Goal: Task Accomplishment & Management: Use online tool/utility

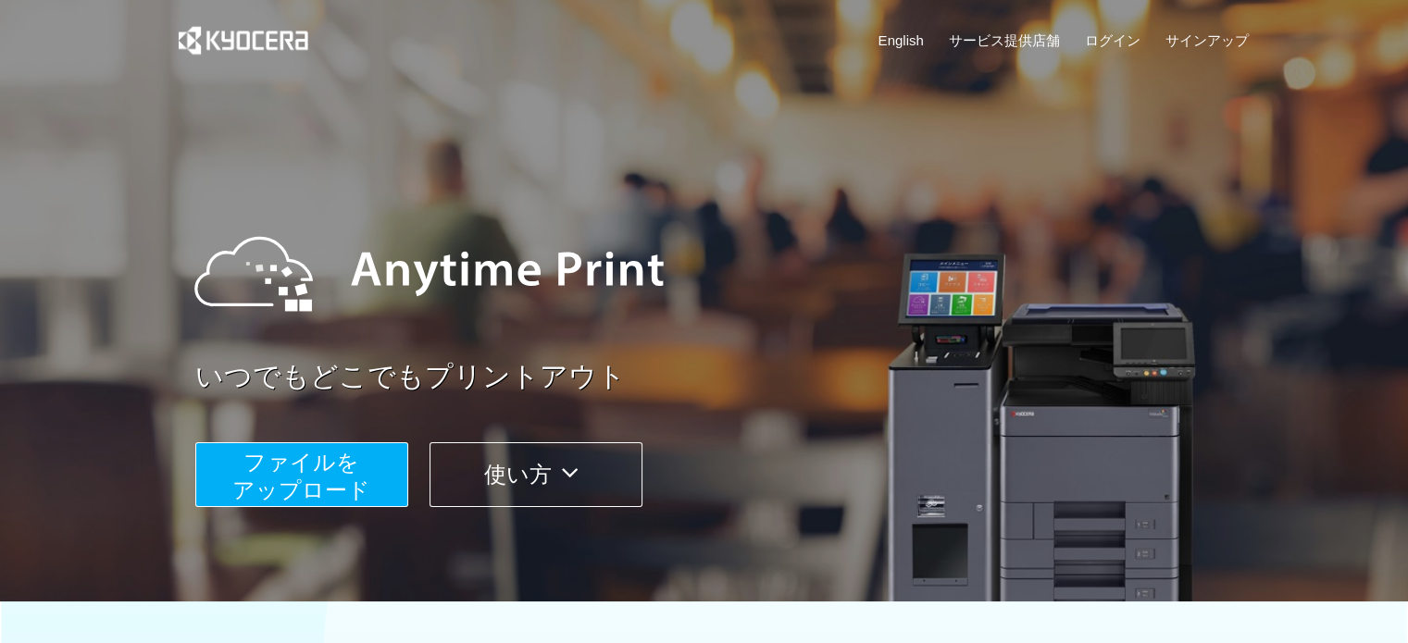
click at [333, 480] on span "ファイルを ​​アップロード" at bounding box center [301, 476] width 138 height 53
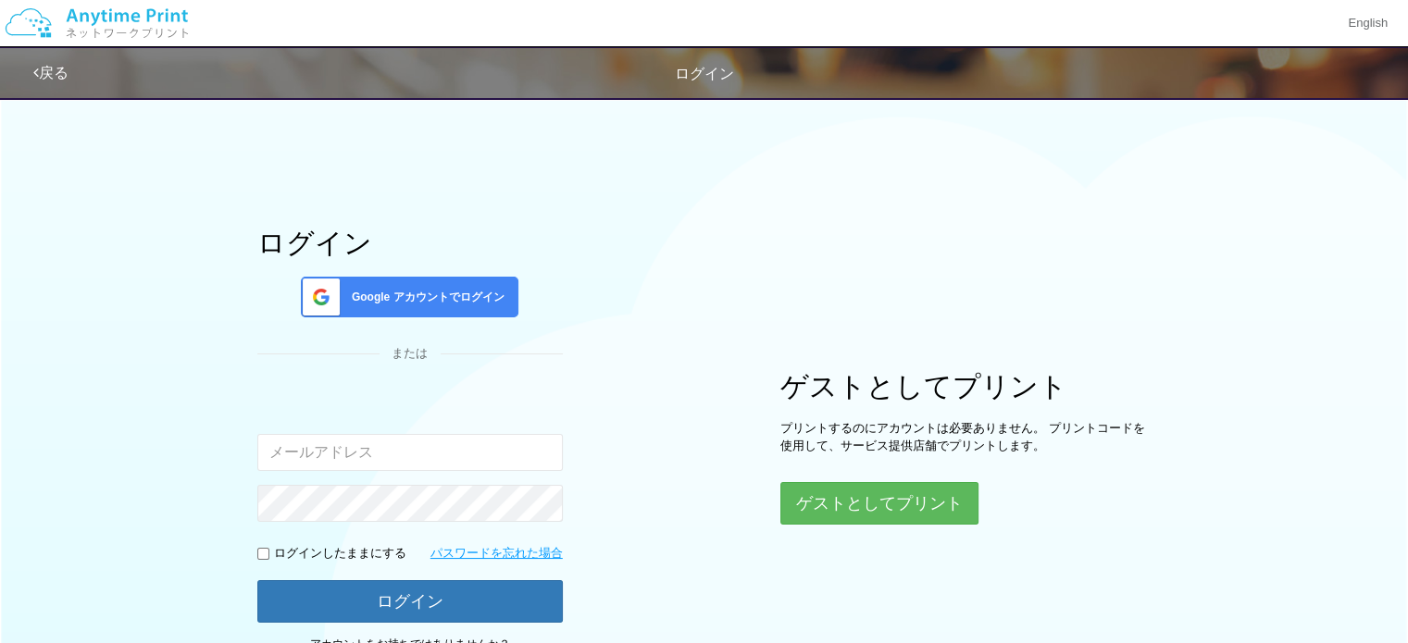
click at [442, 302] on span "Google アカウントでログイン" at bounding box center [424, 298] width 160 height 16
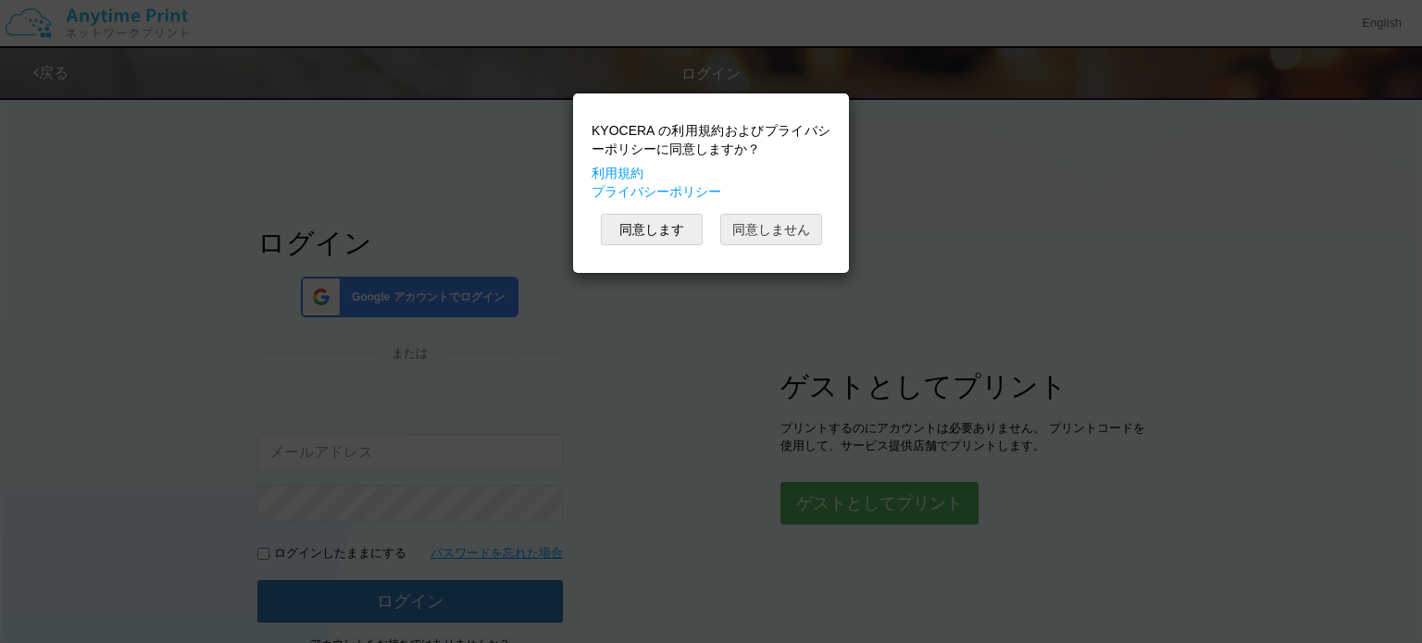
click at [791, 225] on button "同意しません" at bounding box center [771, 229] width 102 height 31
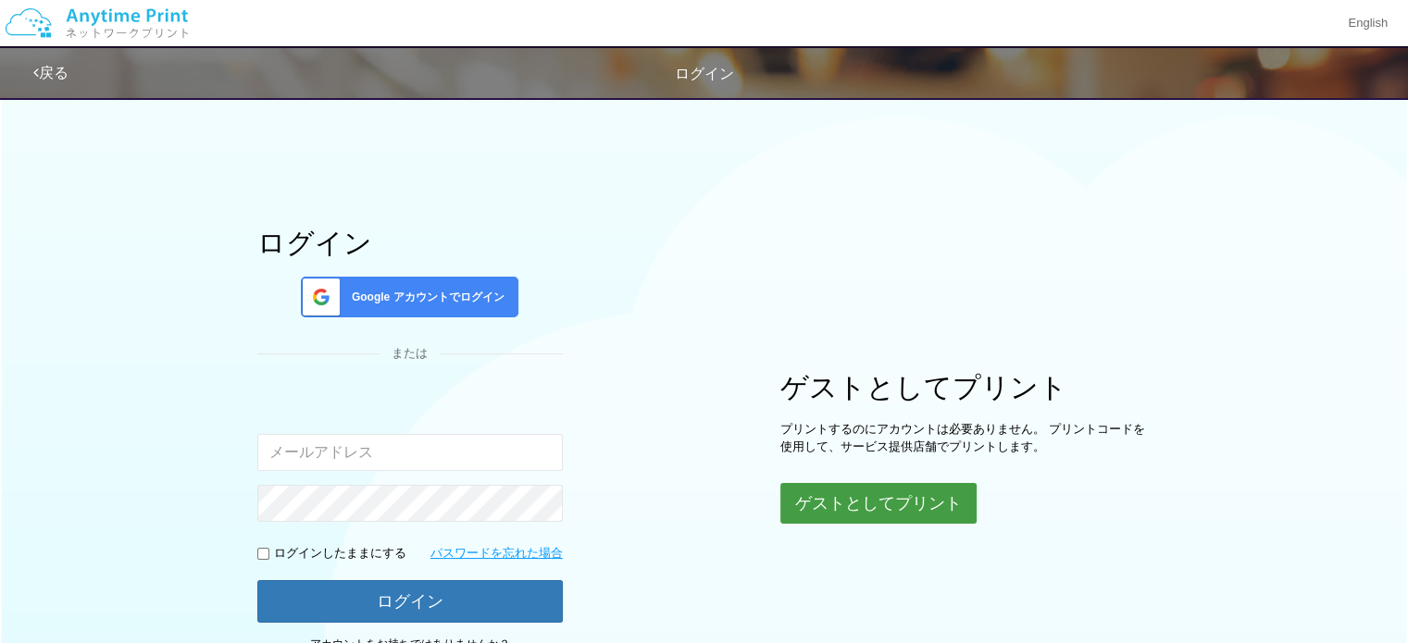
click at [916, 503] on button "ゲストとしてプリント" at bounding box center [878, 503] width 196 height 41
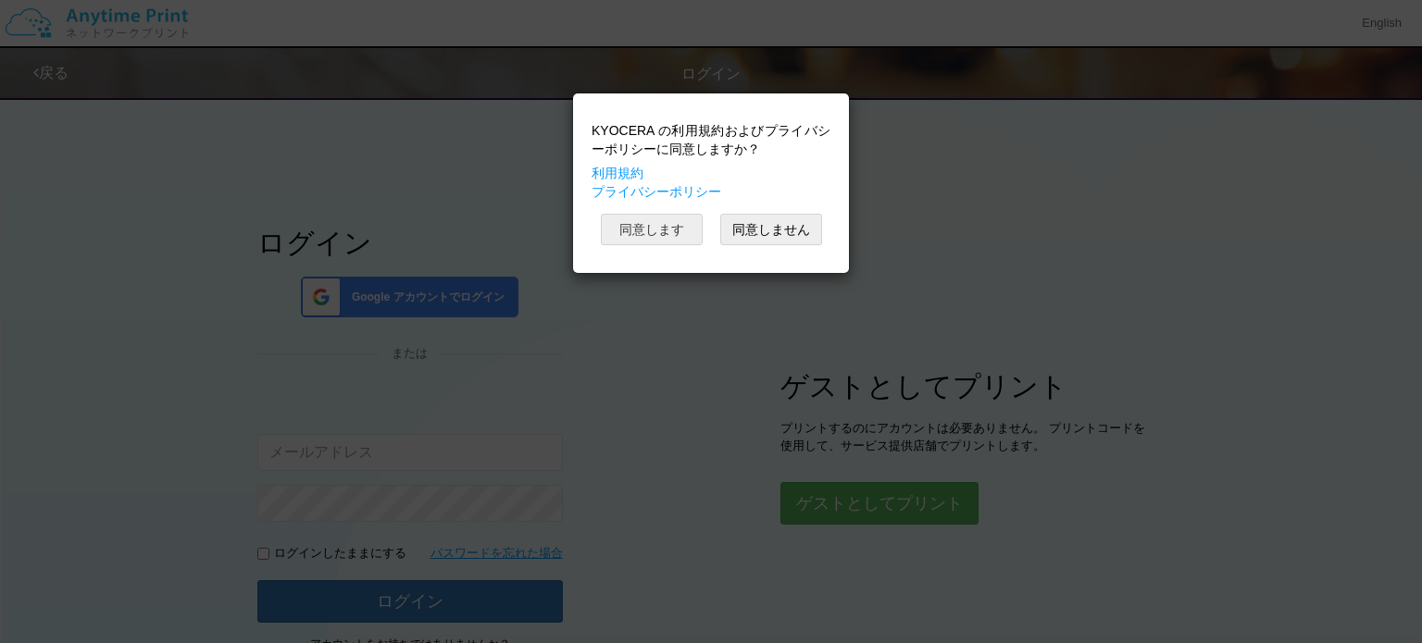
click at [654, 225] on button "同意します" at bounding box center [652, 229] width 102 height 31
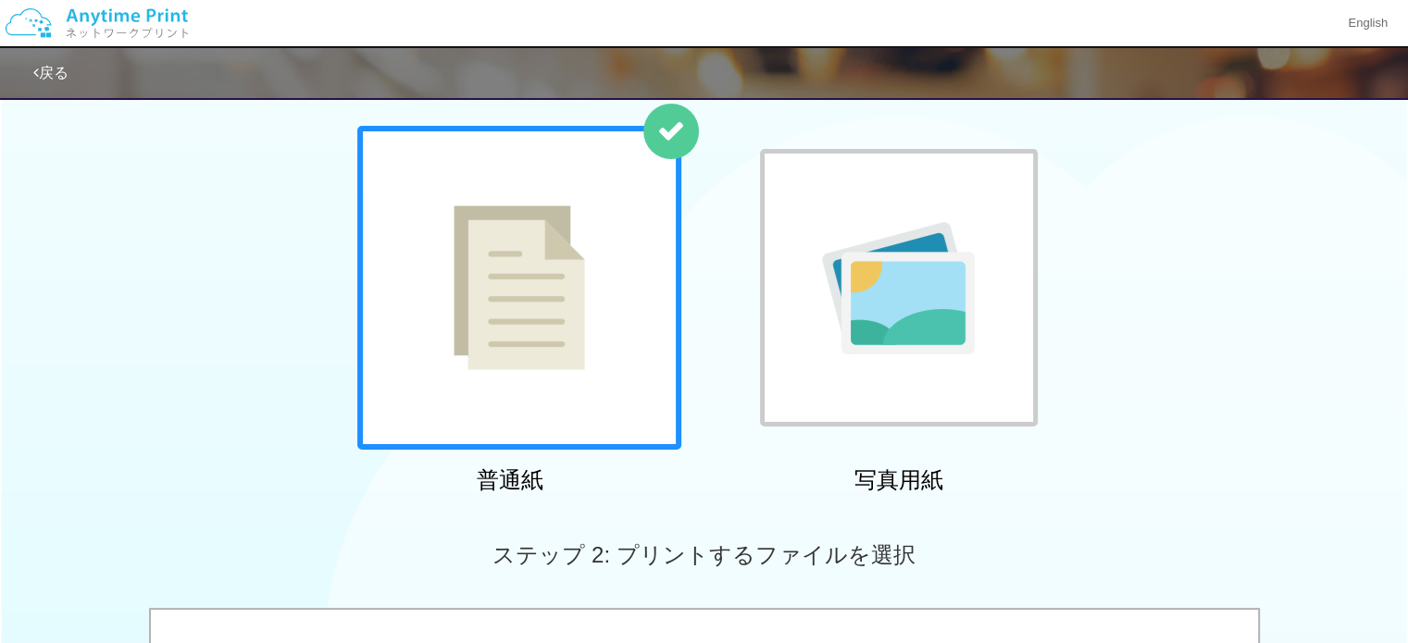
scroll to position [83, 0]
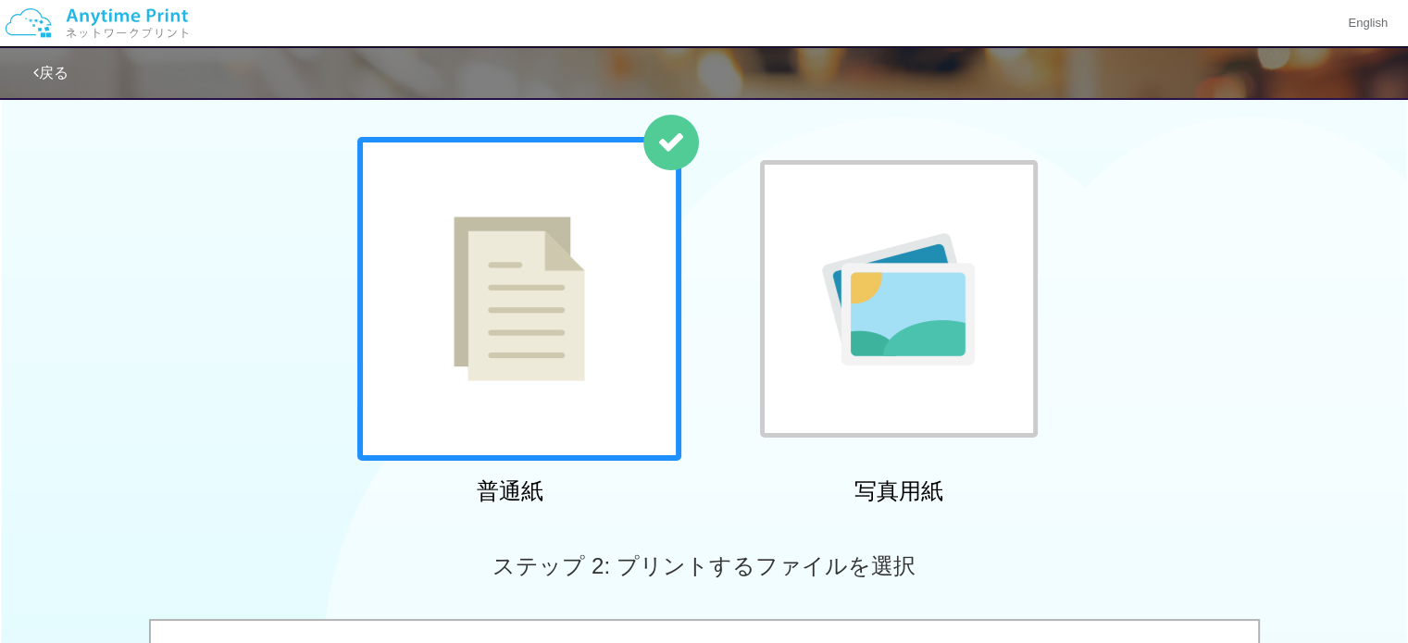
click at [492, 278] on img at bounding box center [519, 299] width 131 height 165
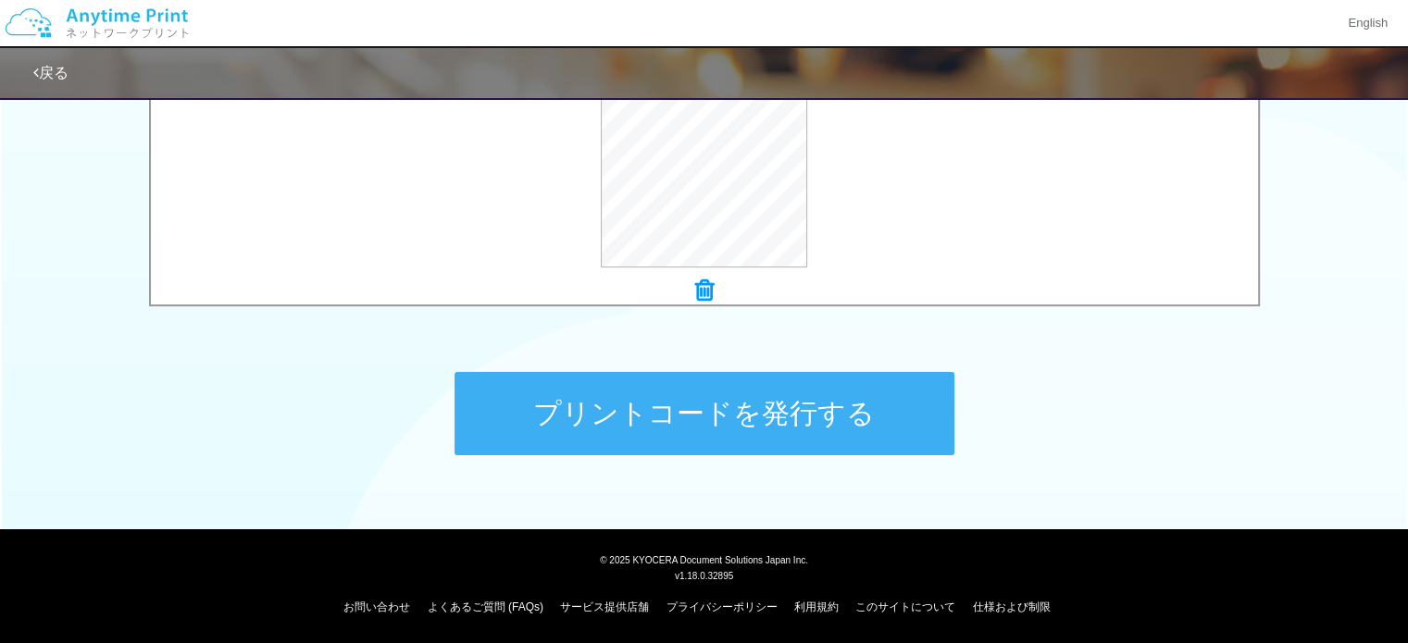
scroll to position [659, 0]
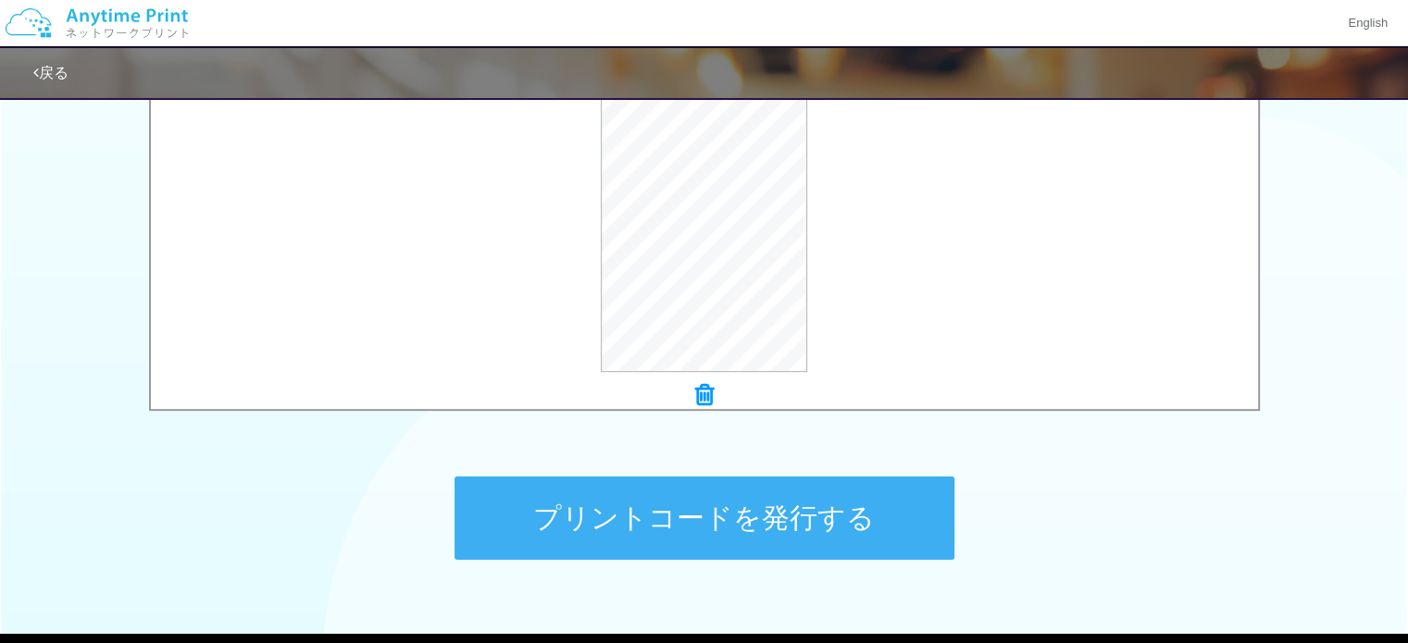
click at [785, 510] on button "プリントコードを発行する" at bounding box center [705, 518] width 500 height 83
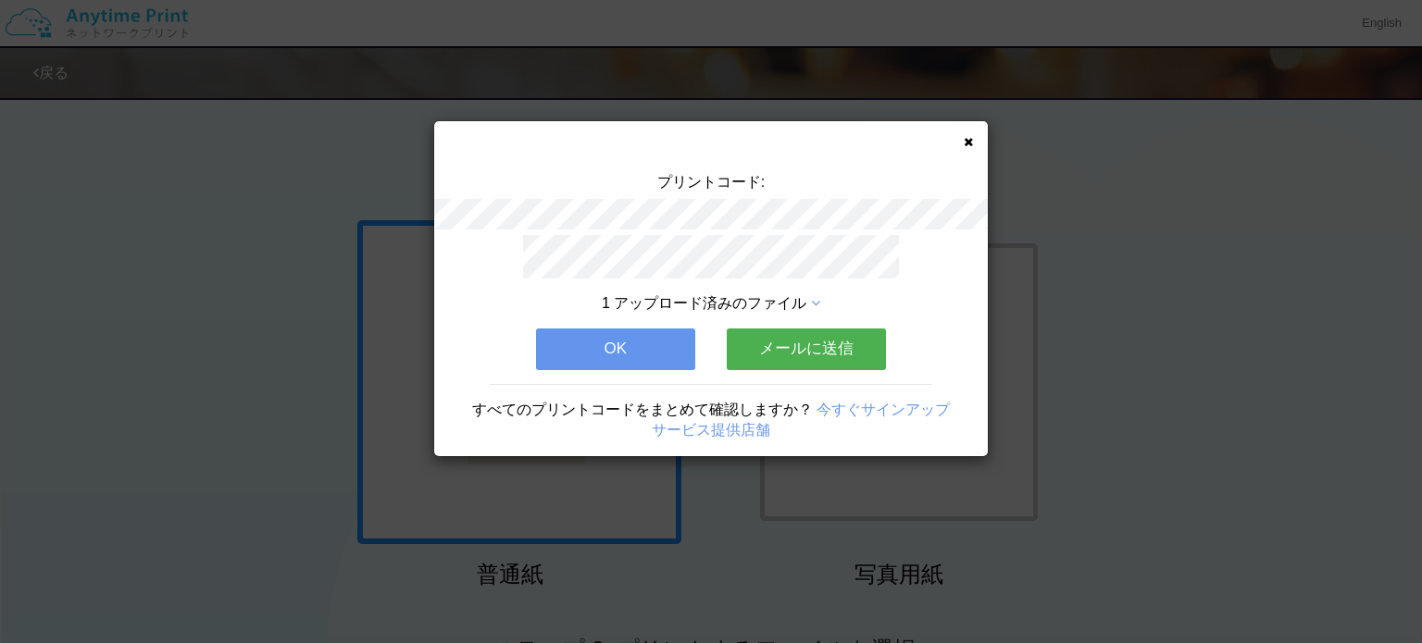
click at [644, 343] on button "OK" at bounding box center [615, 349] width 159 height 41
